Goal: Task Accomplishment & Management: Complete application form

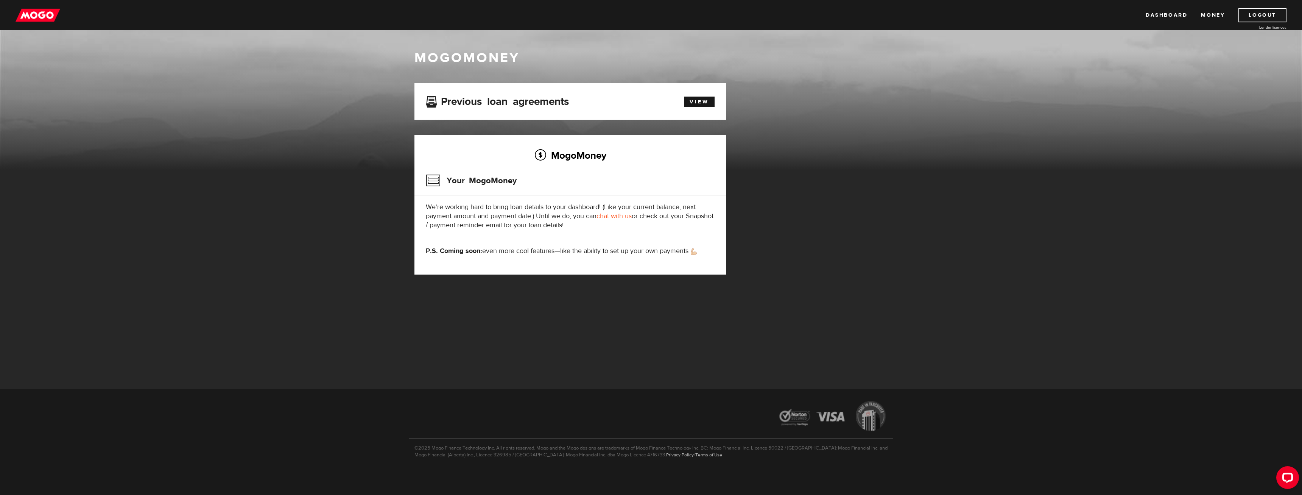
click at [44, 17] on img at bounding box center [38, 15] width 45 height 14
click at [1212, 11] on link "Money" at bounding box center [1213, 15] width 24 height 14
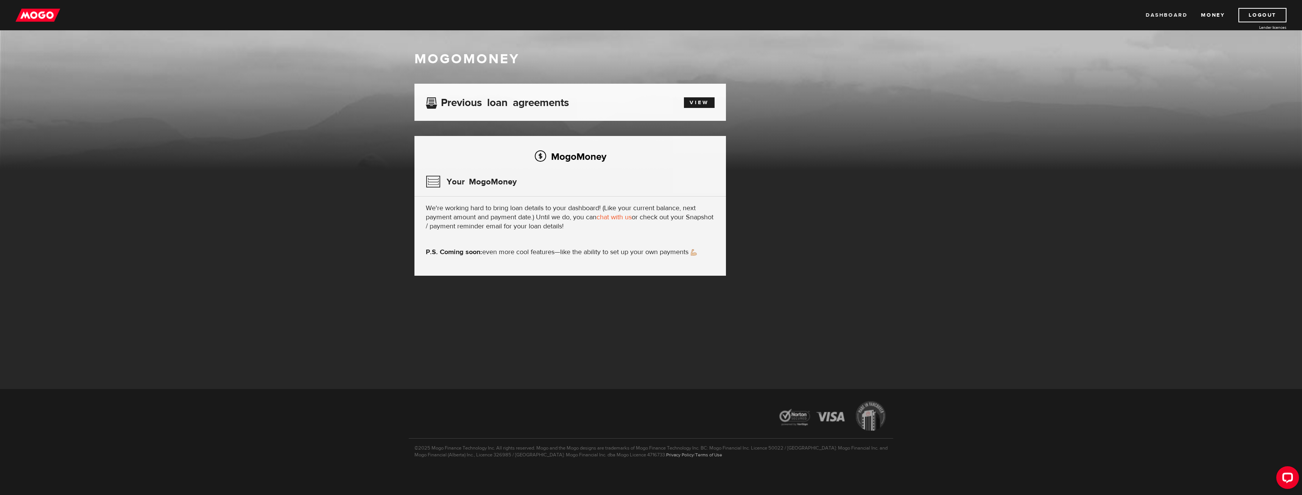
click at [1169, 16] on link "Dashboard" at bounding box center [1167, 15] width 42 height 14
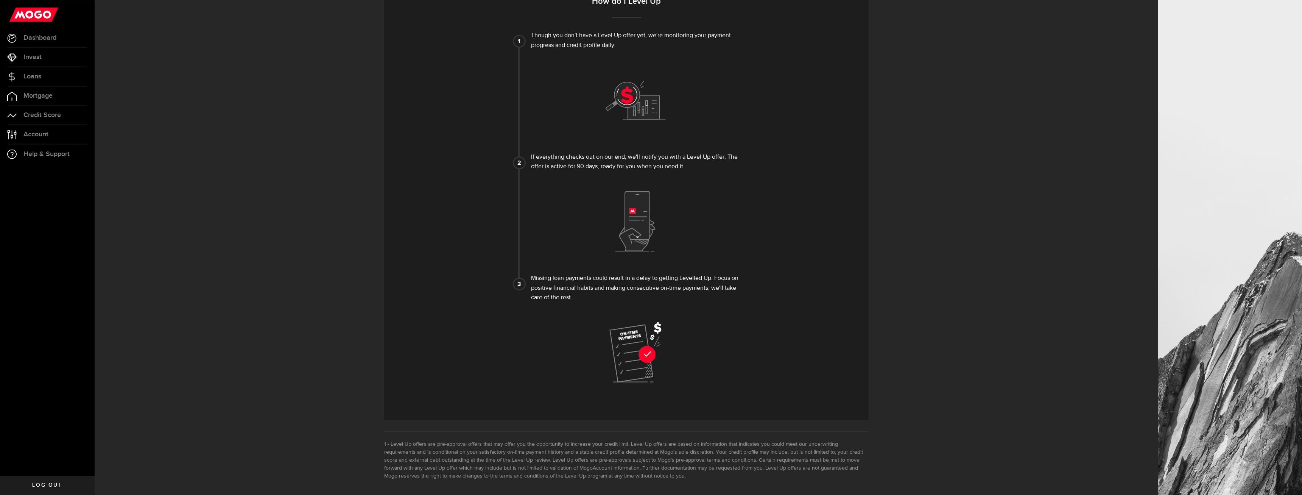
scroll to position [284, 0]
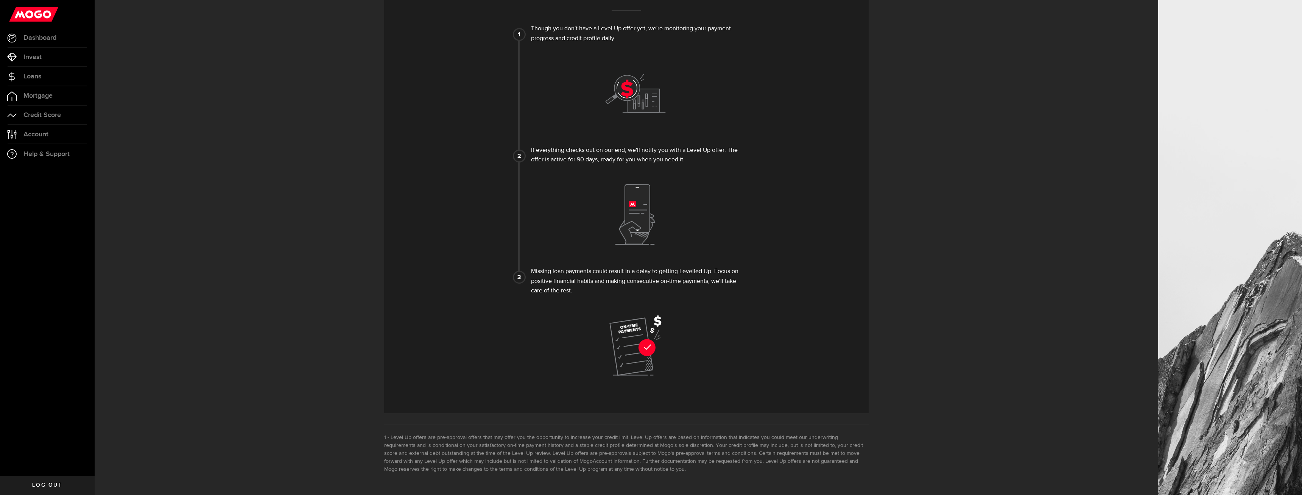
click at [662, 211] on icon at bounding box center [635, 214] width 61 height 61
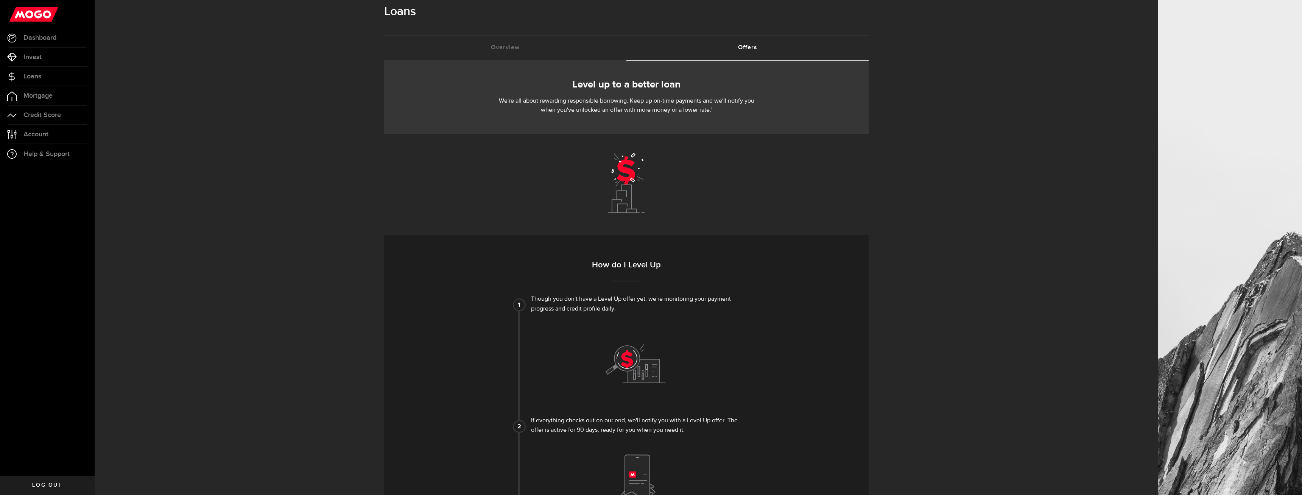
scroll to position [0, 0]
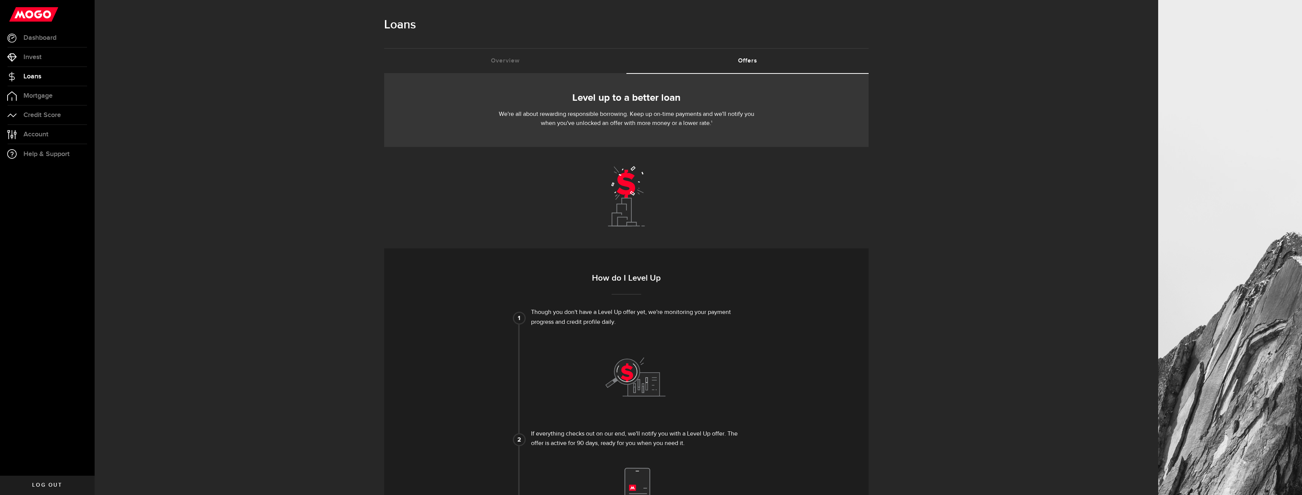
click at [77, 79] on link "Loans" at bounding box center [47, 76] width 95 height 19
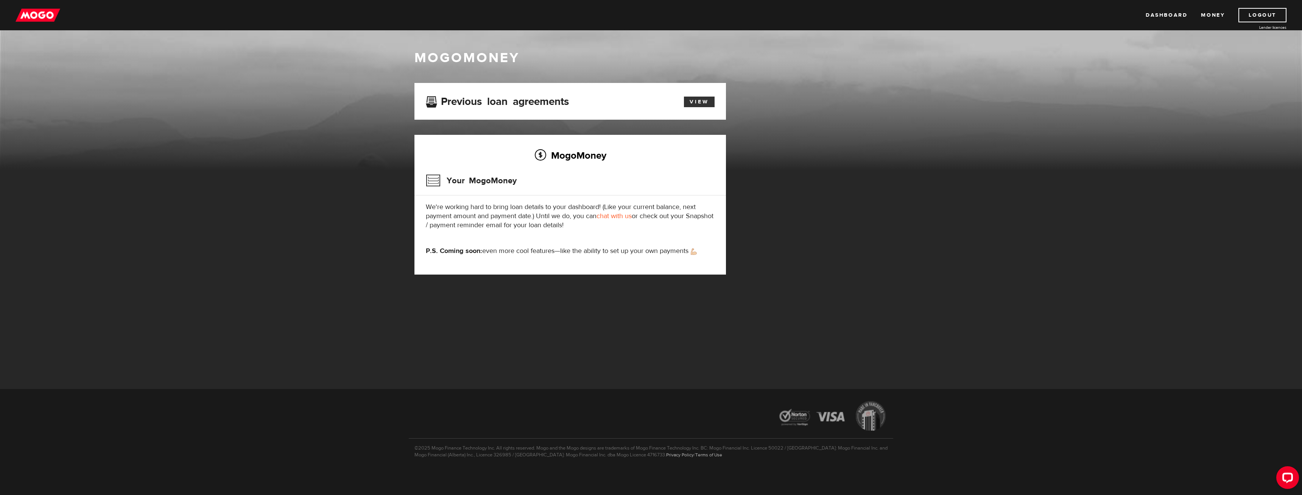
click at [706, 103] on link "View" at bounding box center [699, 102] width 31 height 11
click at [1212, 15] on link "Money" at bounding box center [1213, 15] width 24 height 14
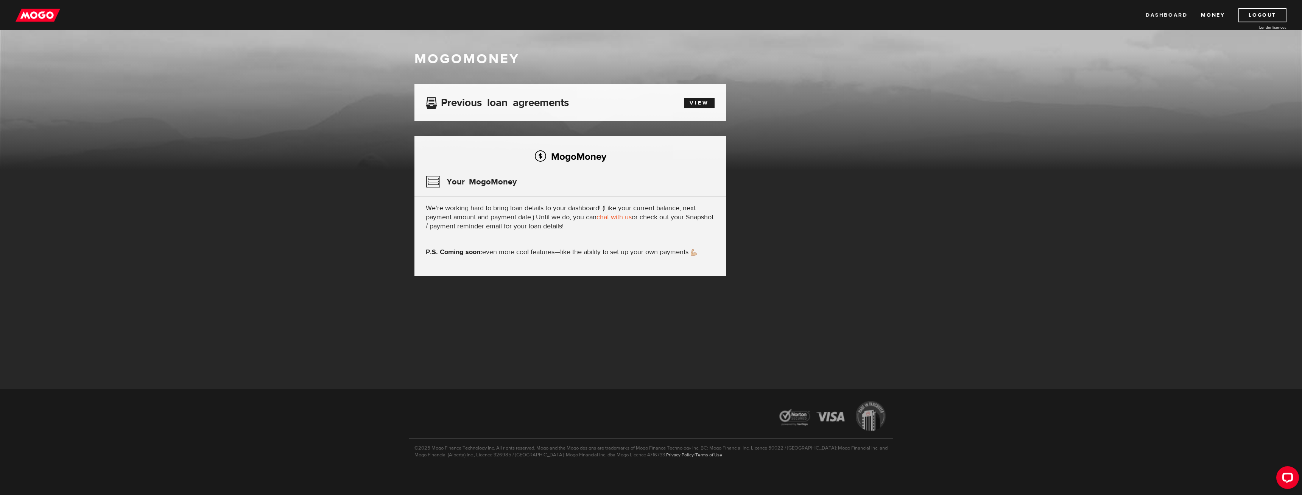
click at [1175, 18] on link "Dashboard" at bounding box center [1167, 15] width 42 height 14
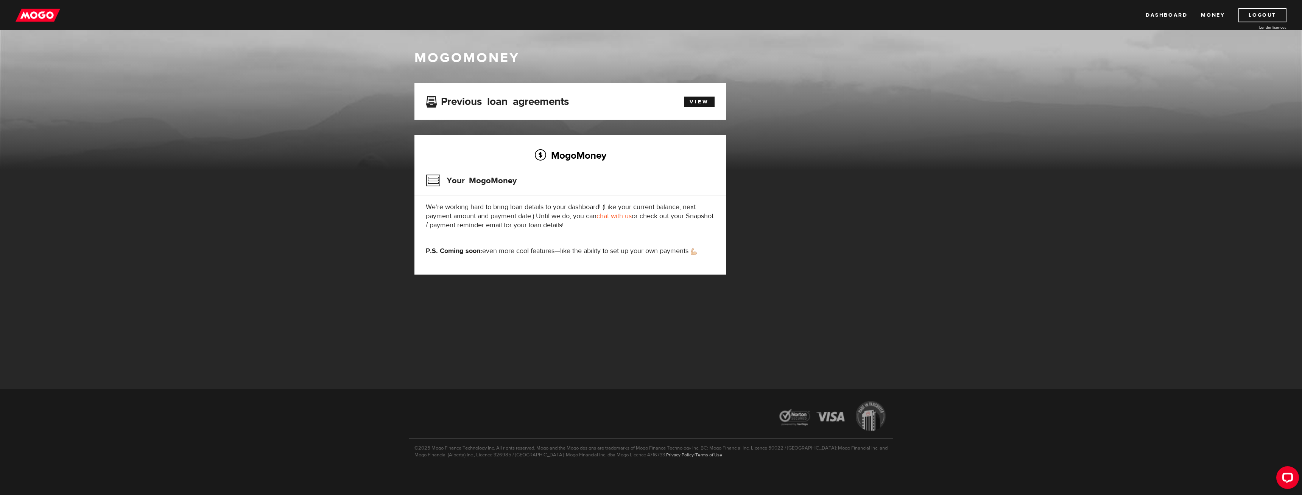
click at [55, 17] on img at bounding box center [38, 15] width 45 height 14
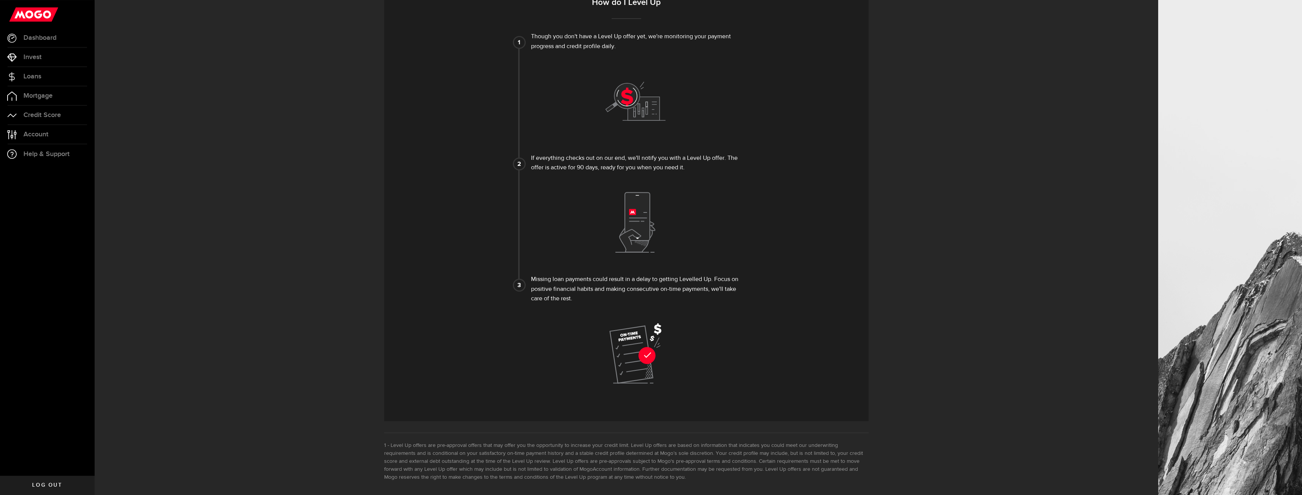
scroll to position [284, 0]
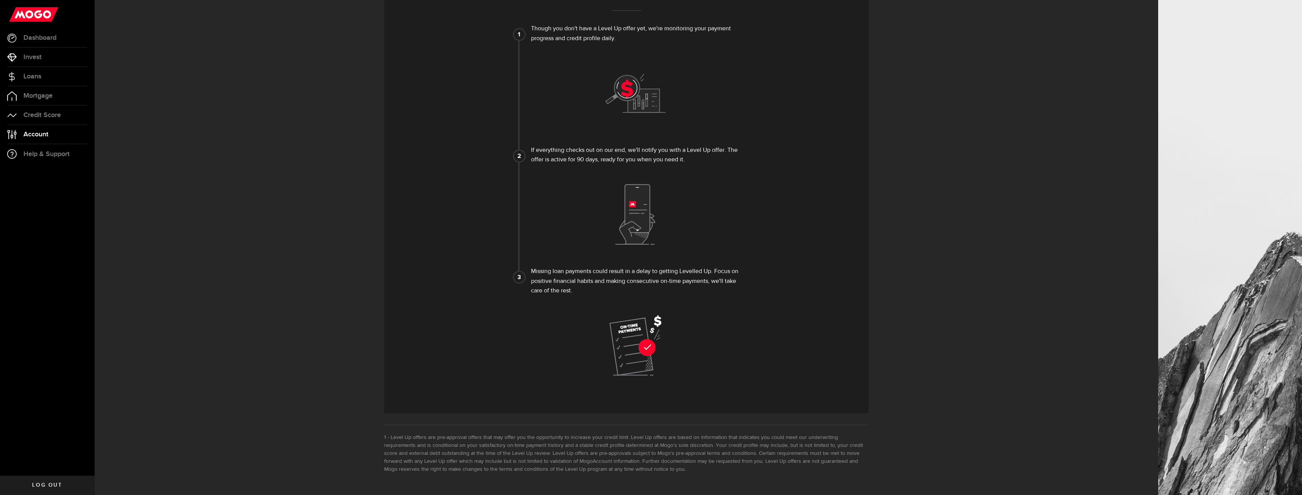
click at [69, 141] on link "Account Compte" at bounding box center [47, 134] width 95 height 19
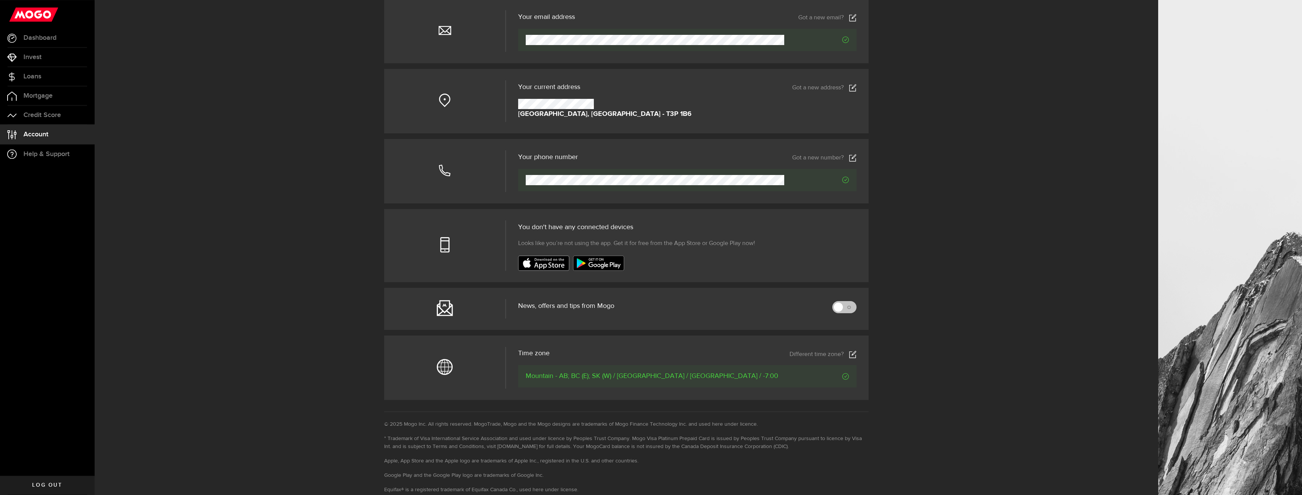
scroll to position [3, 0]
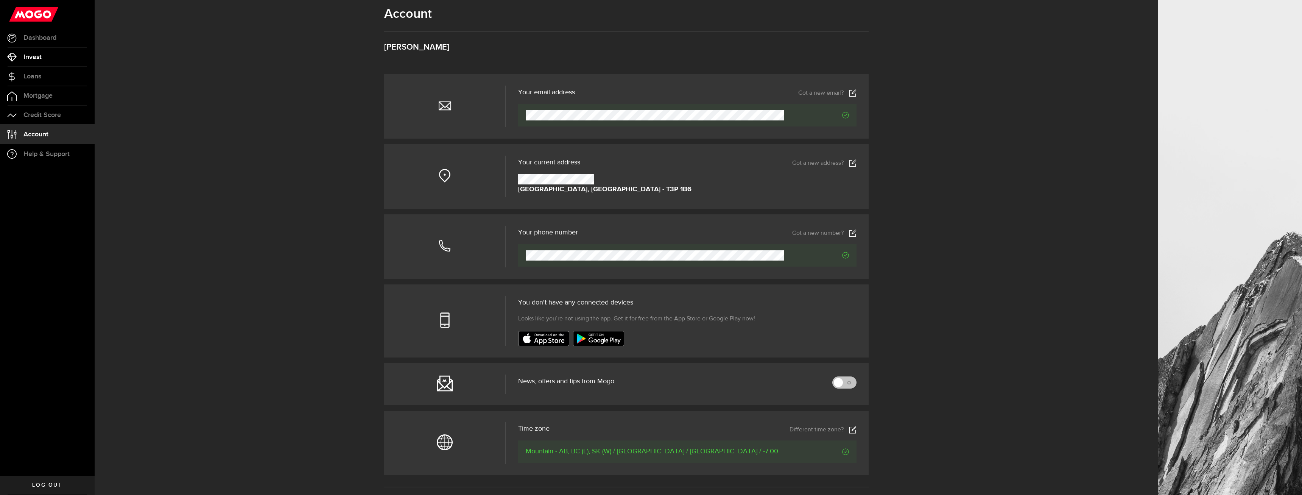
click at [58, 57] on link "Invest" at bounding box center [47, 57] width 95 height 19
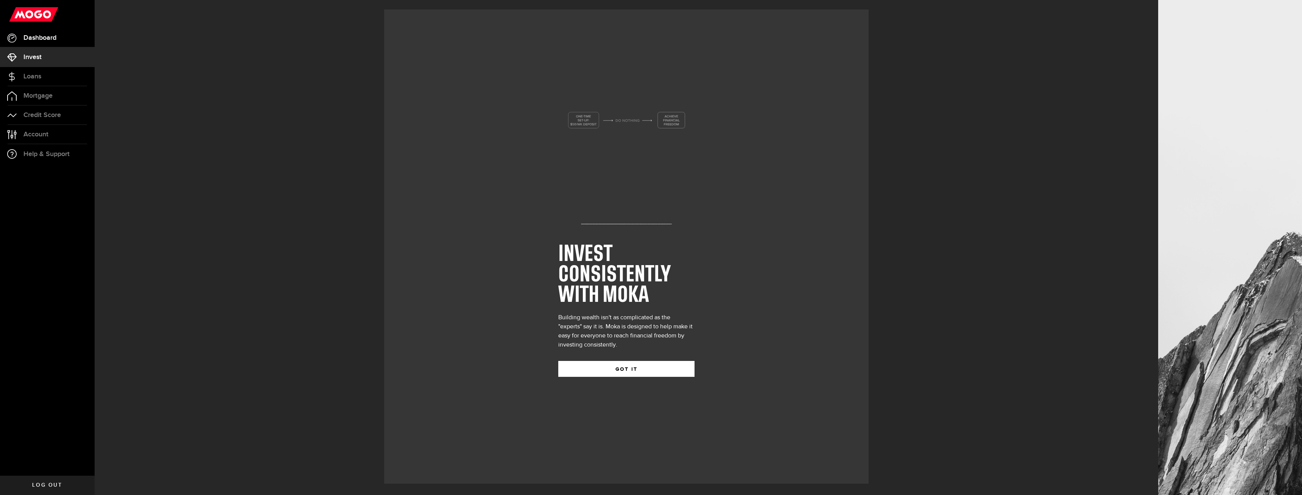
click at [62, 39] on link "Dashboard" at bounding box center [47, 37] width 95 height 19
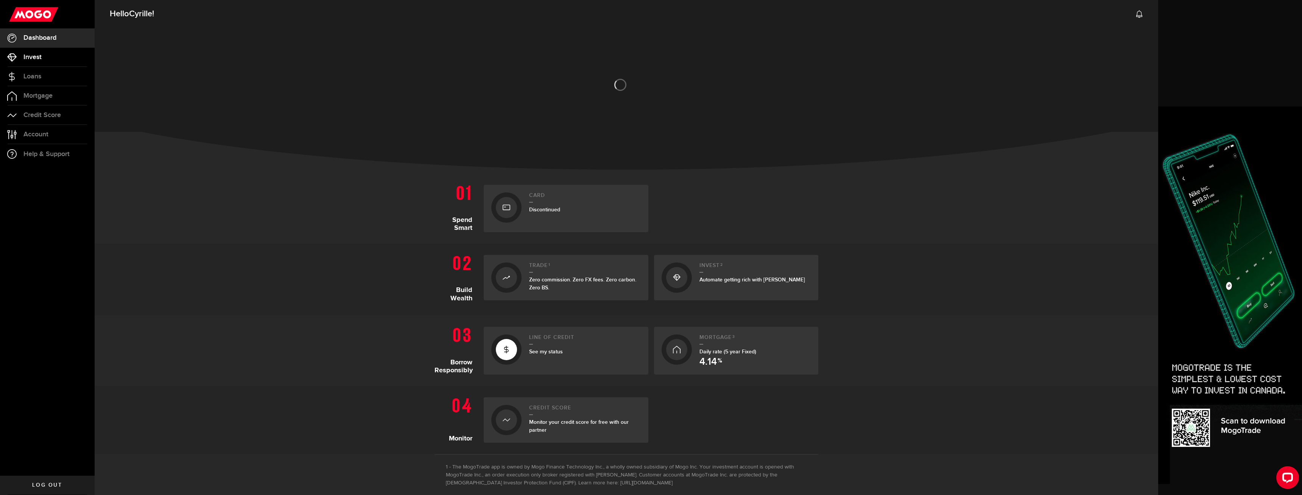
click at [66, 62] on link "Invest" at bounding box center [47, 57] width 95 height 19
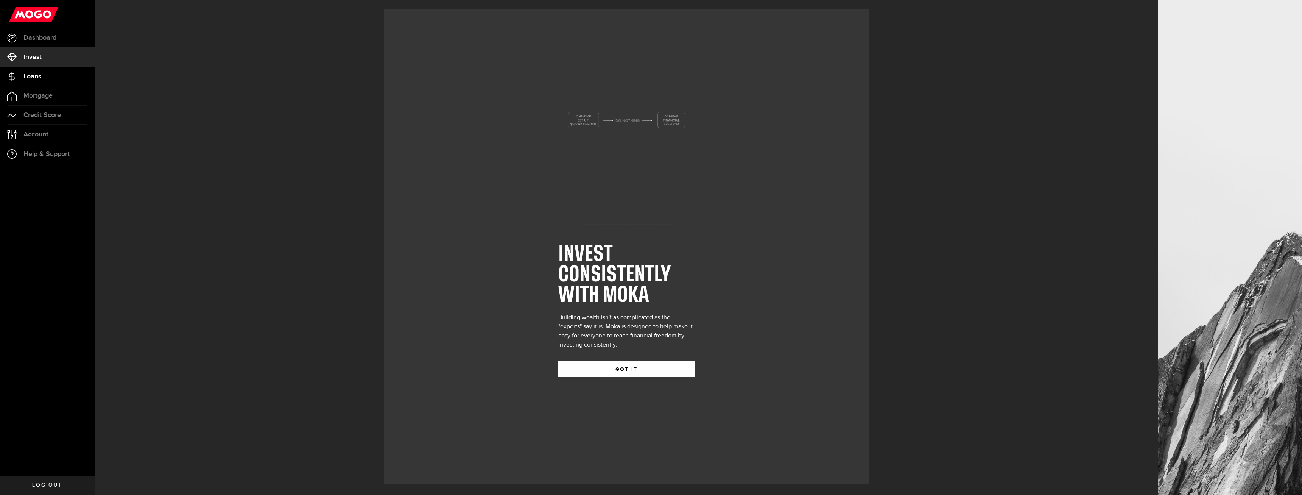
click at [63, 77] on link "Loans" at bounding box center [47, 76] width 95 height 19
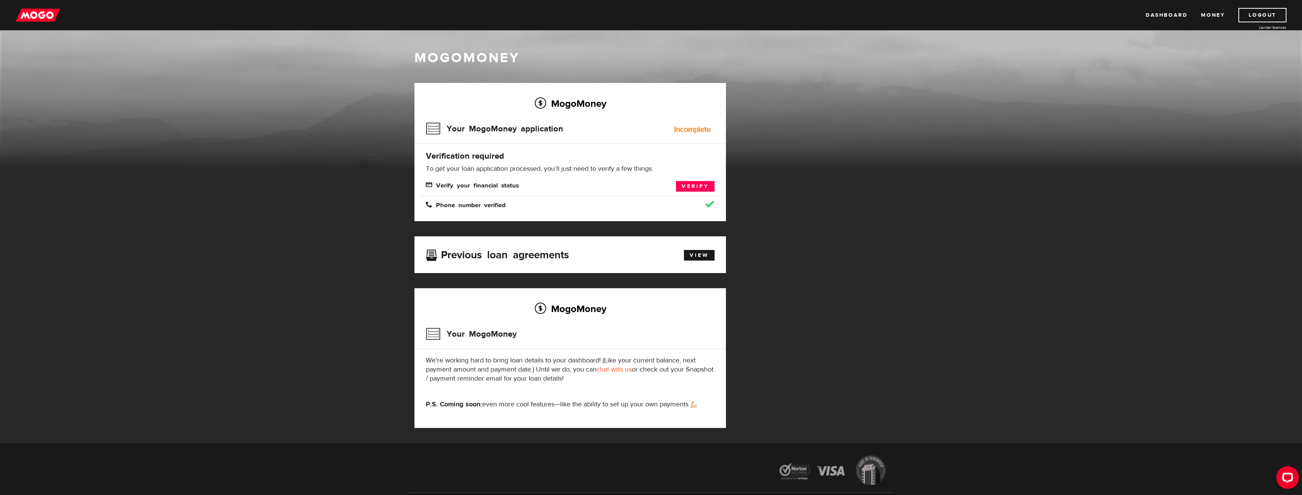
click at [481, 131] on h3 "Your MogoMoney application" at bounding box center [494, 129] width 137 height 20
click at [702, 129] on div "Incomplete" at bounding box center [692, 130] width 37 height 8
click at [318, 114] on div "MogoMoney" at bounding box center [651, 109] width 1302 height 121
click at [695, 189] on link "Verify" at bounding box center [695, 186] width 39 height 11
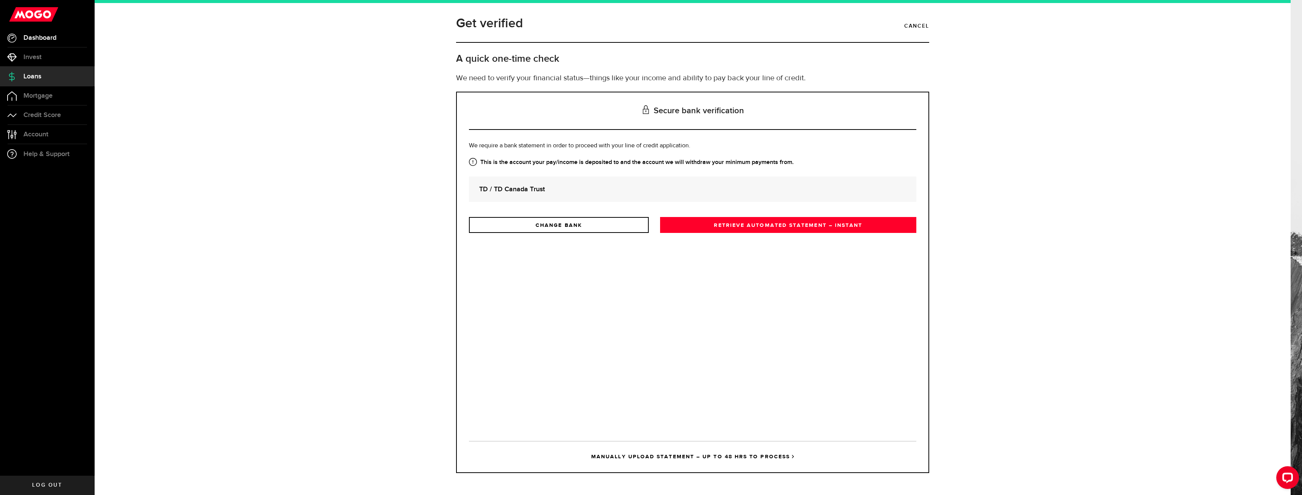
click at [56, 37] on span "Dashboard" at bounding box center [39, 37] width 33 height 7
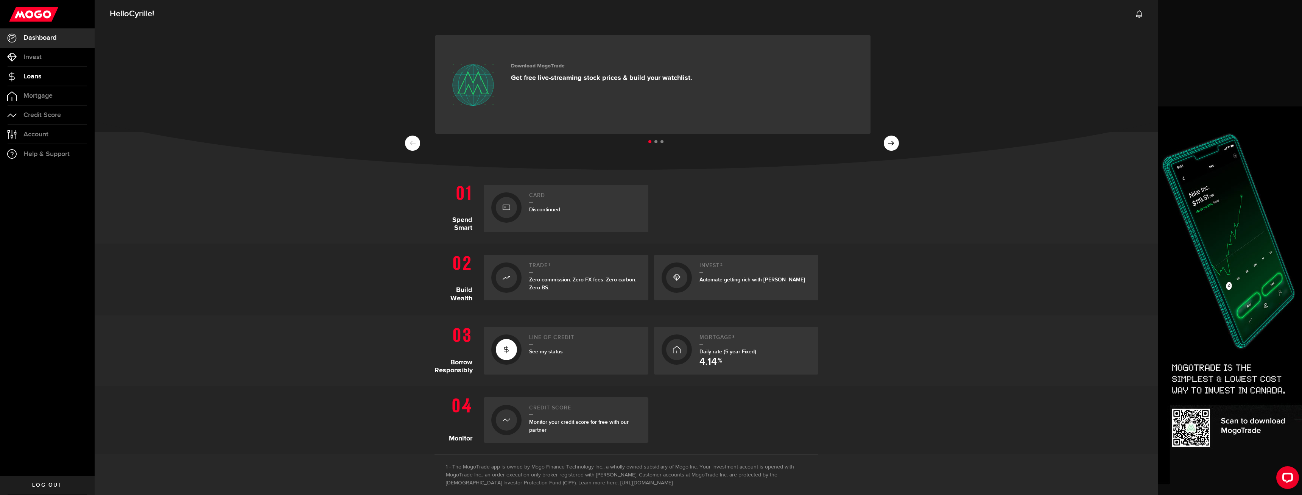
click at [29, 77] on span "Loans" at bounding box center [32, 76] width 18 height 7
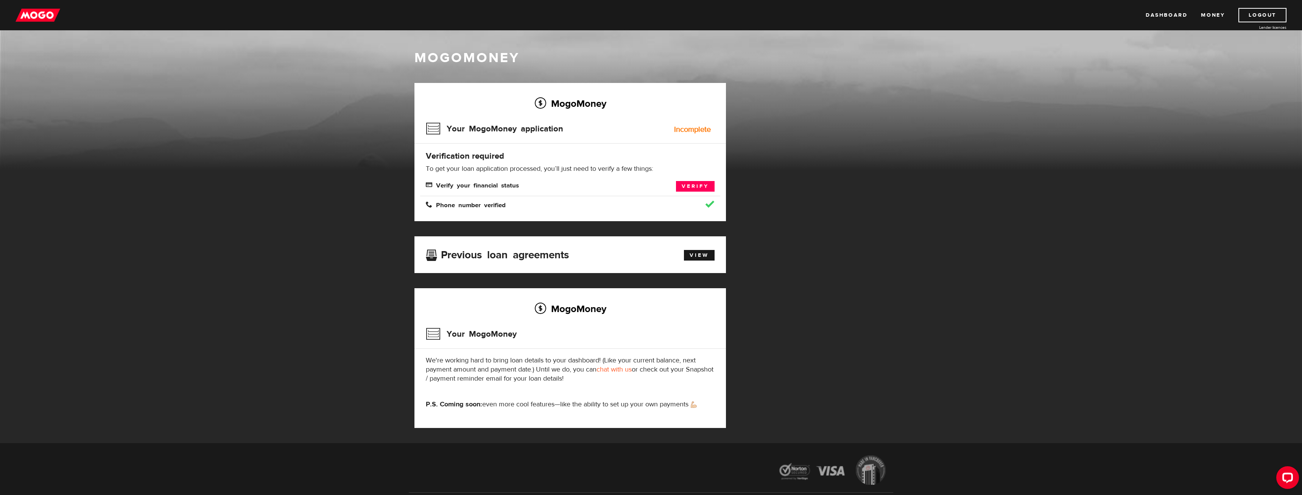
click at [842, 244] on div "MogoMoney Your MogoMoney application Expired Your MogoMoney credit decision has…" at bounding box center [651, 263] width 485 height 360
click at [810, 230] on div "MogoMoney Your MogoMoney application Expired Your MogoMoney credit decision has…" at bounding box center [651, 263] width 485 height 360
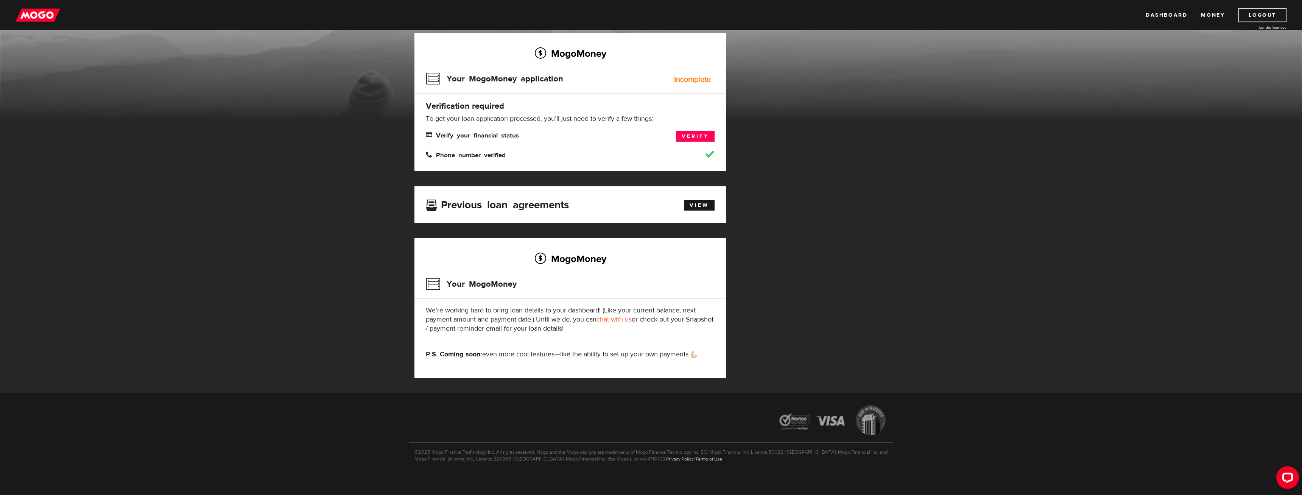
scroll to position [54, 0]
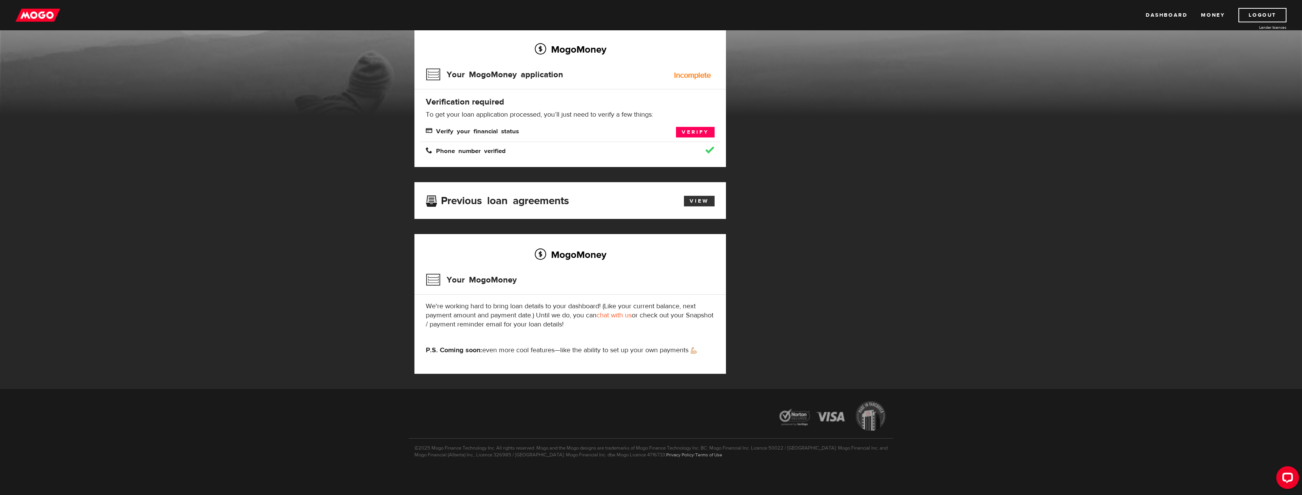
click at [699, 204] on link "View" at bounding box center [699, 201] width 31 height 11
